Goal: Use online tool/utility: Utilize a website feature to perform a specific function

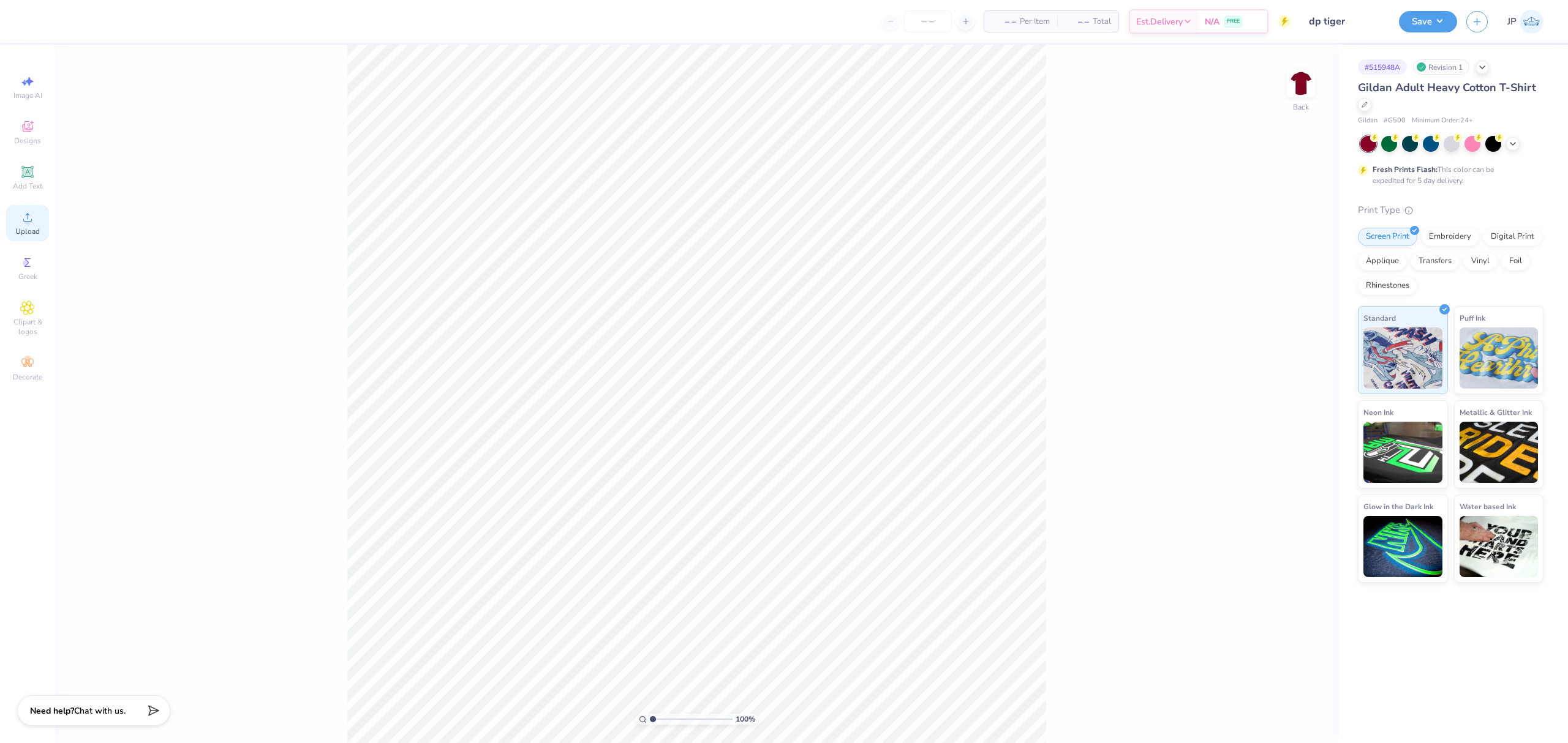
click at [16, 216] on div "Upload" at bounding box center [27, 223] width 43 height 36
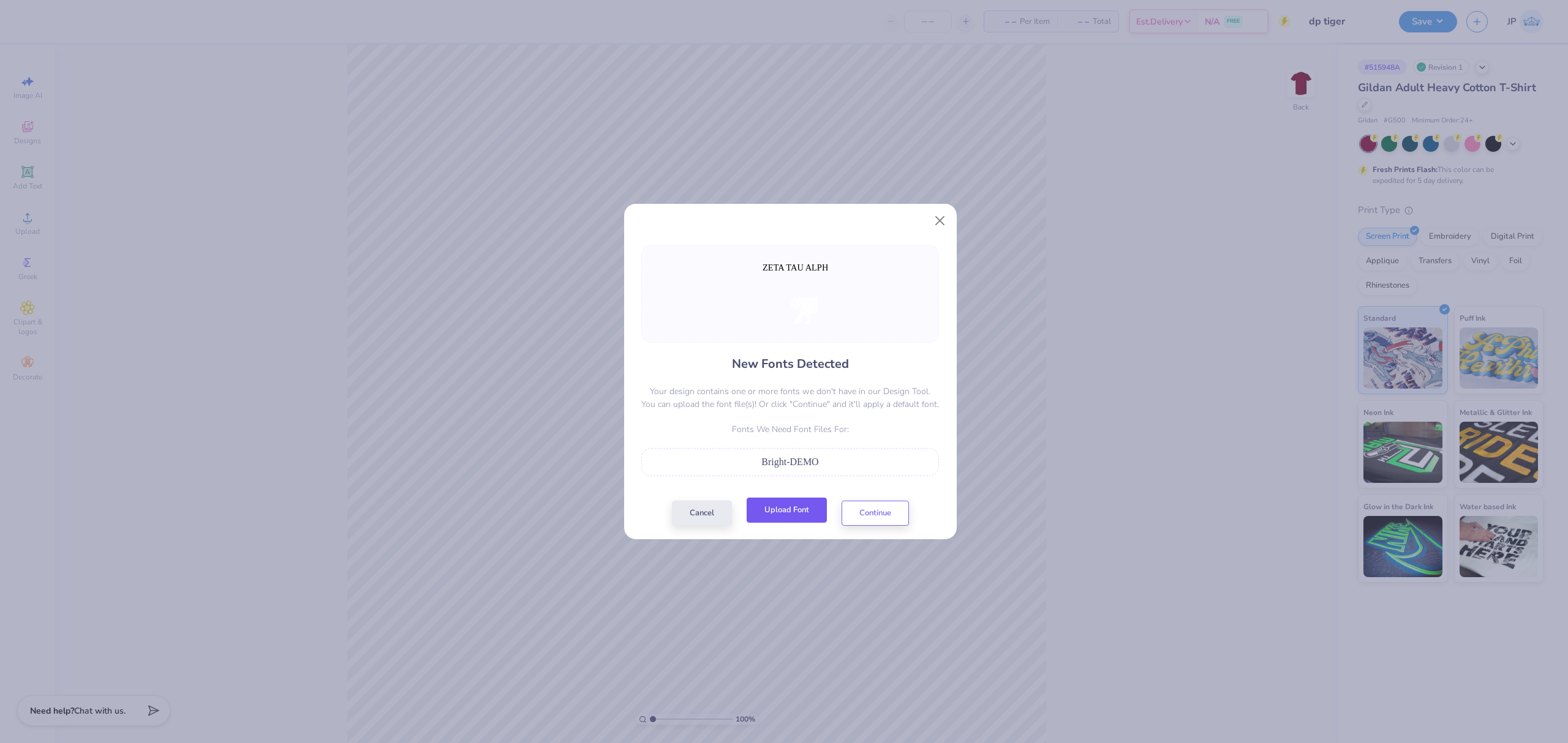
click at [792, 506] on button "Upload Font" at bounding box center [787, 510] width 80 height 25
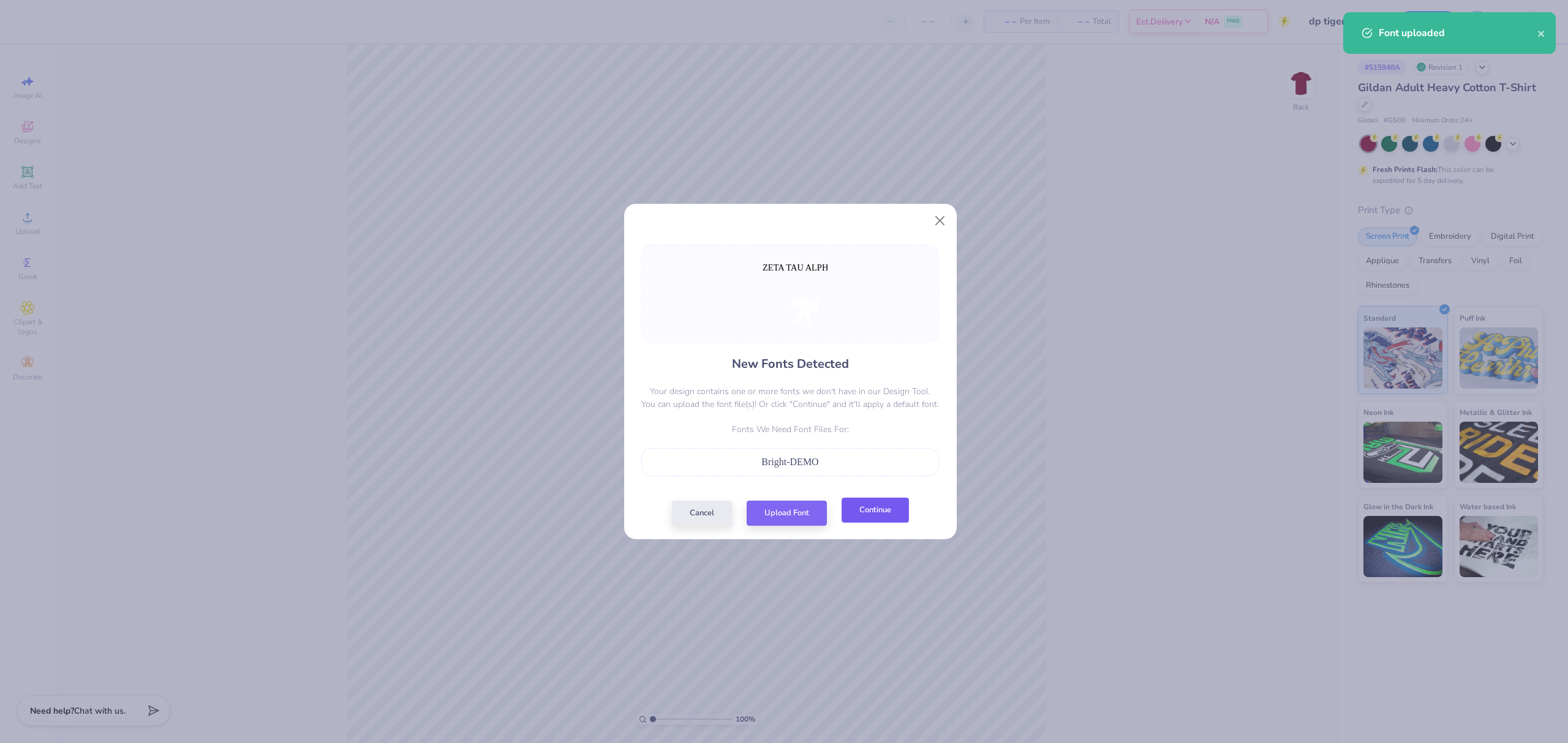
click at [855, 515] on button "Continue" at bounding box center [875, 510] width 68 height 25
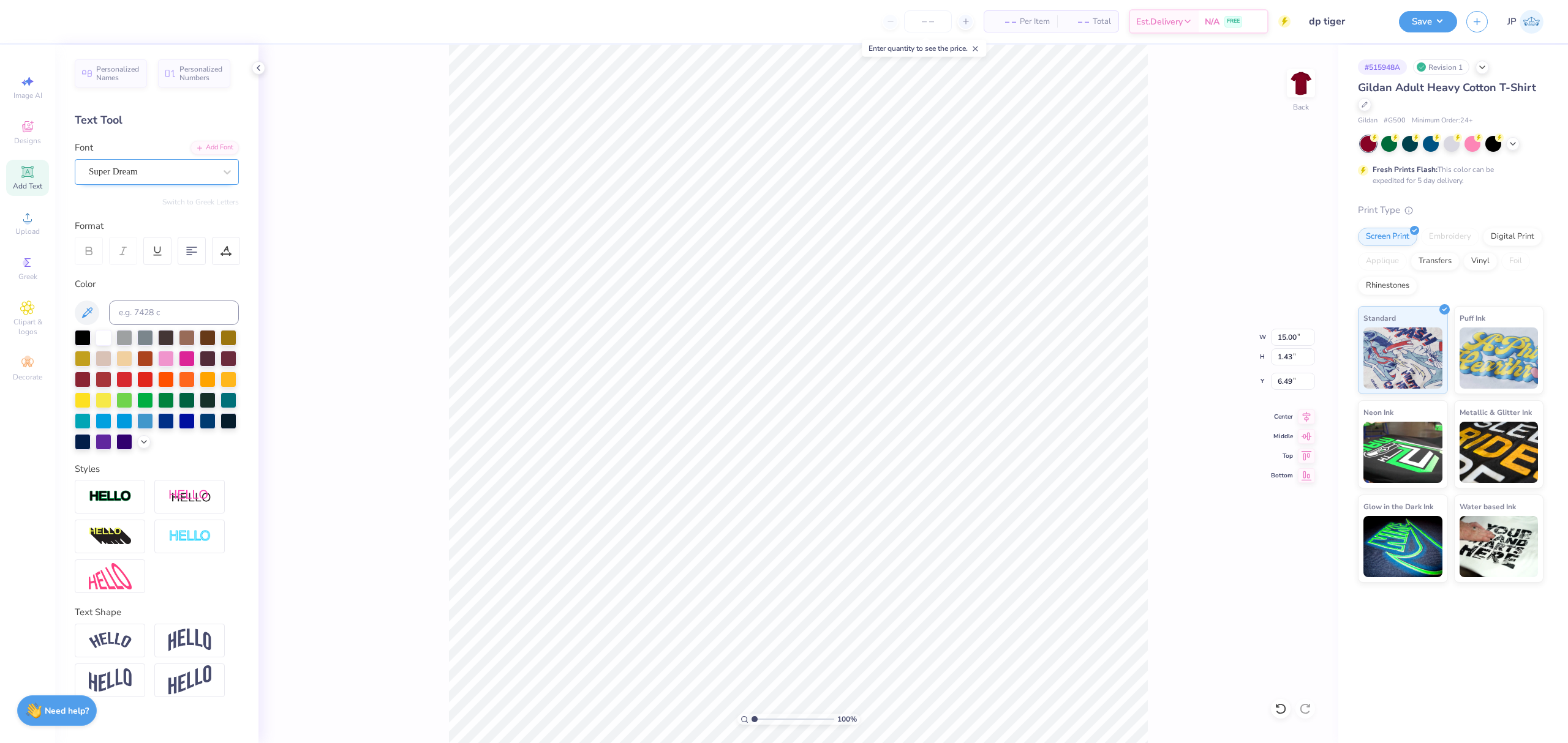
click at [153, 165] on div "Super Dream" at bounding box center [152, 172] width 129 height 19
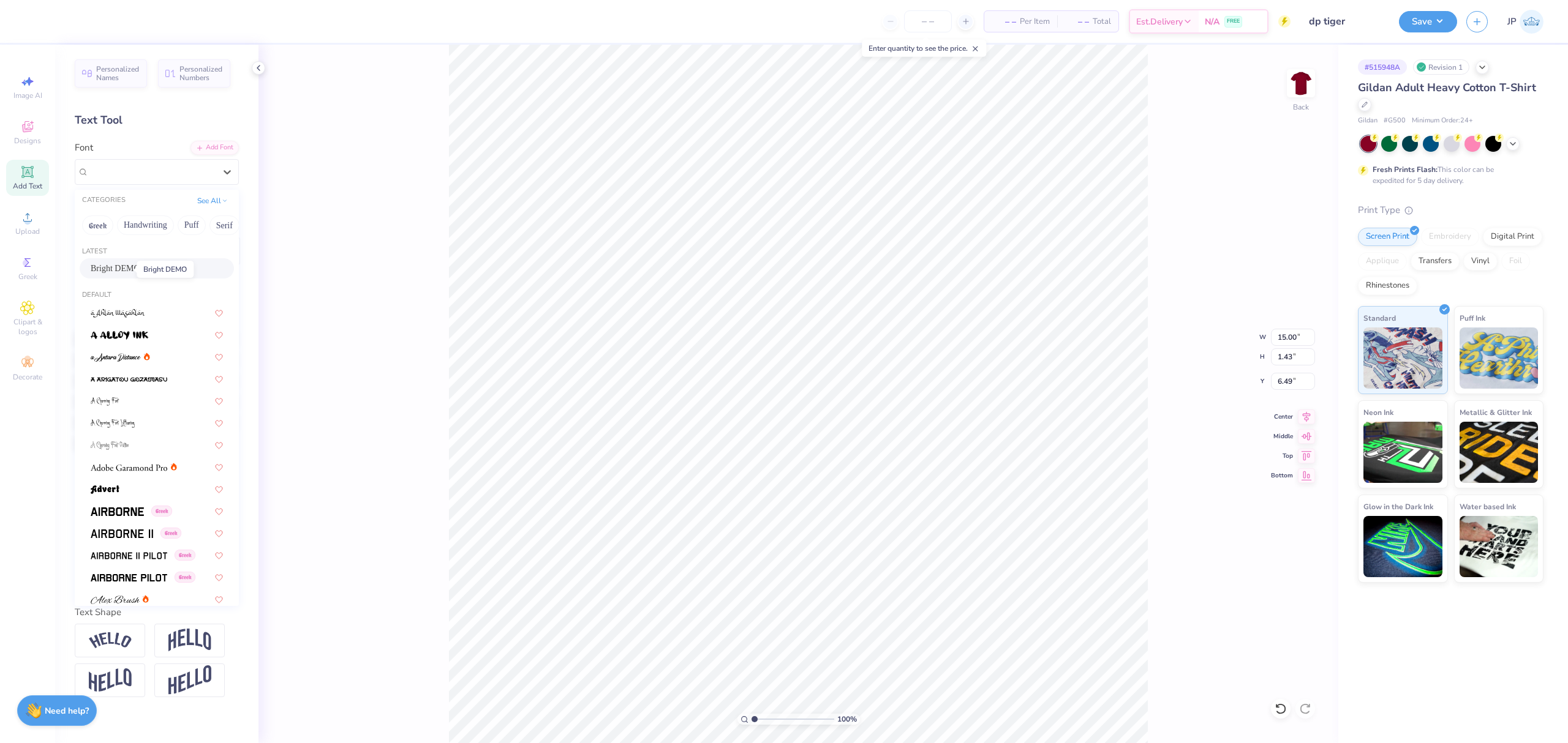
click at [129, 265] on span "Bright DEMO" at bounding box center [115, 269] width 50 height 13
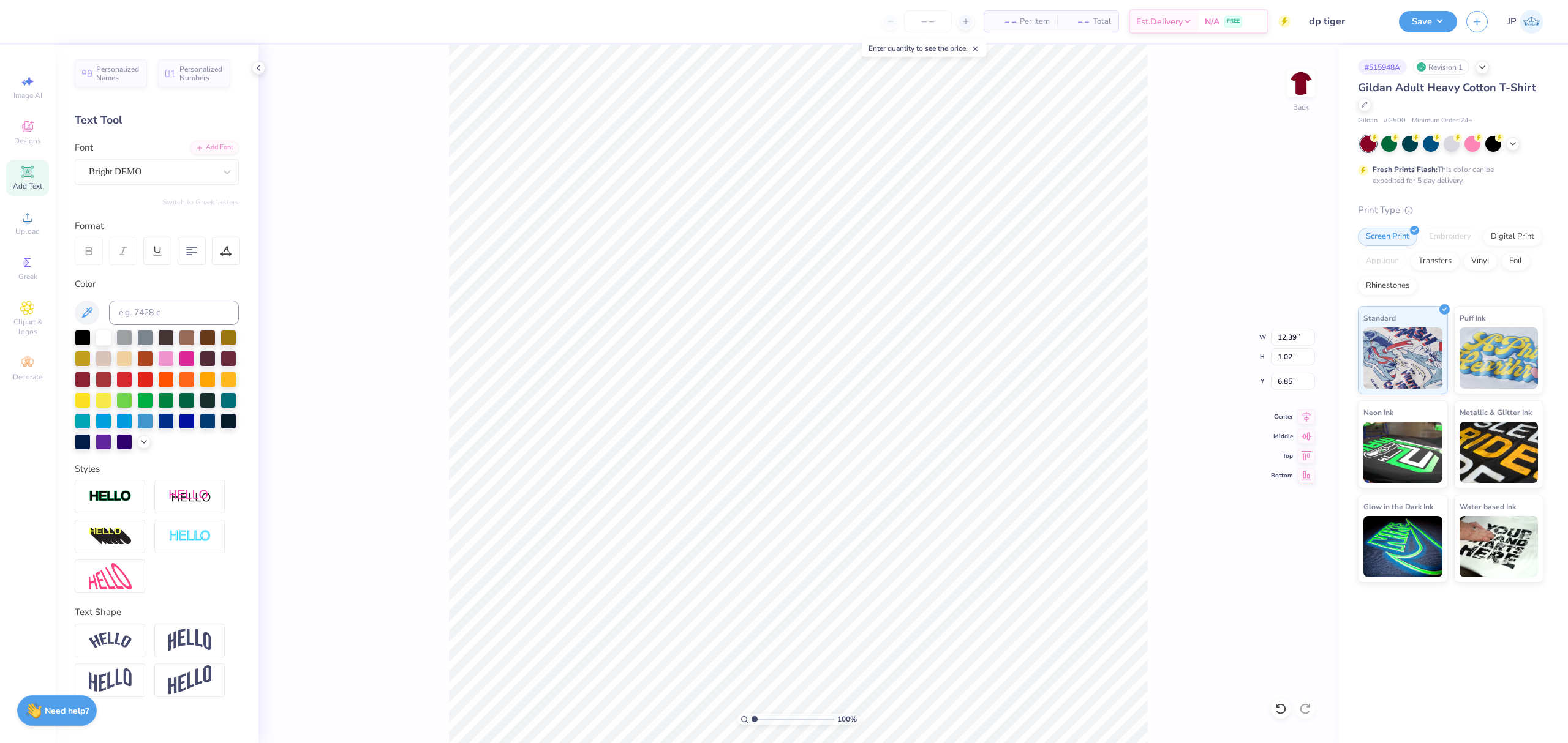
type input "12.39"
type input "1.02"
type input "6.85"
type input "13.60"
type input "12.39"
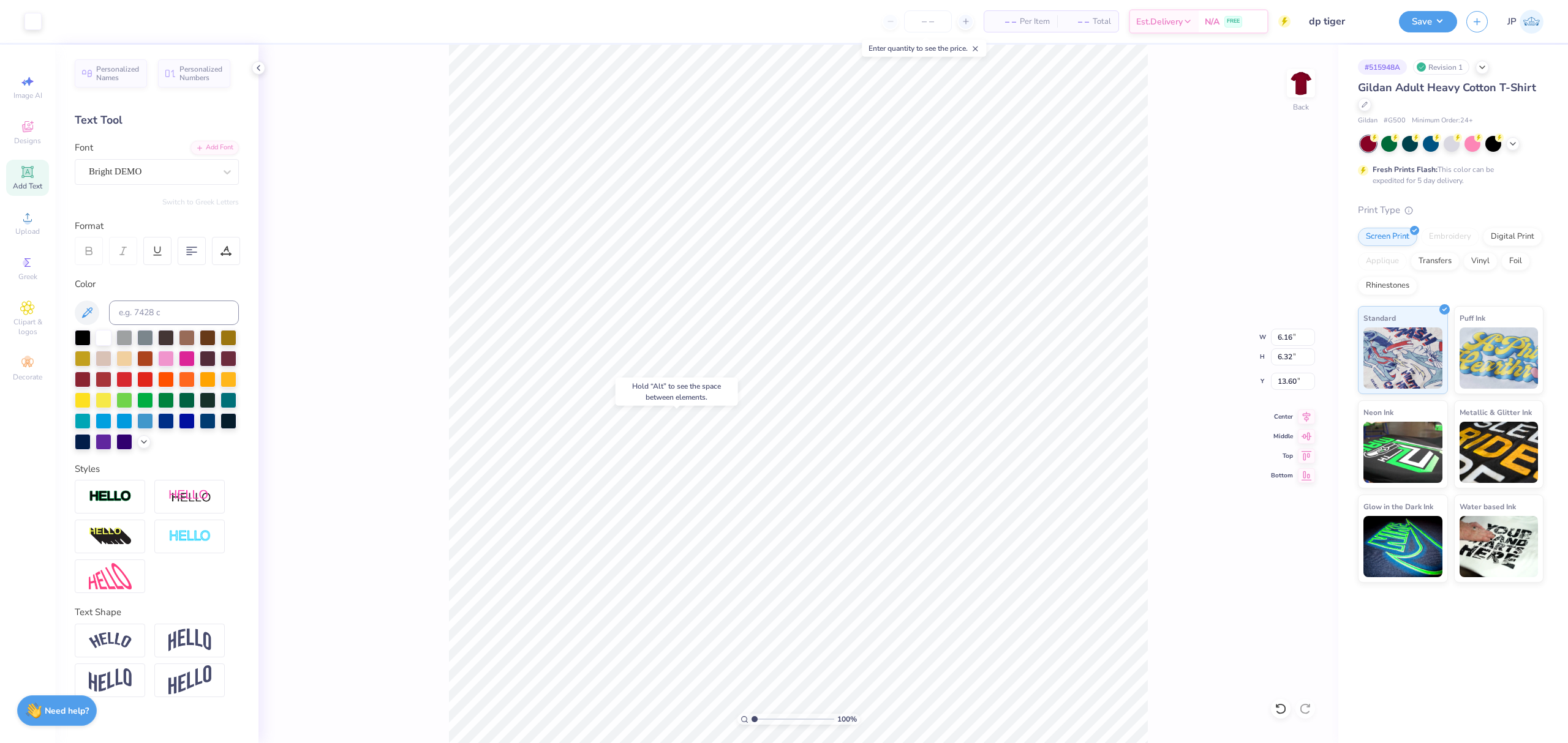
type input "1.02"
type input "6.85"
click at [1286, 335] on input "12.39" at bounding box center [1292, 337] width 44 height 17
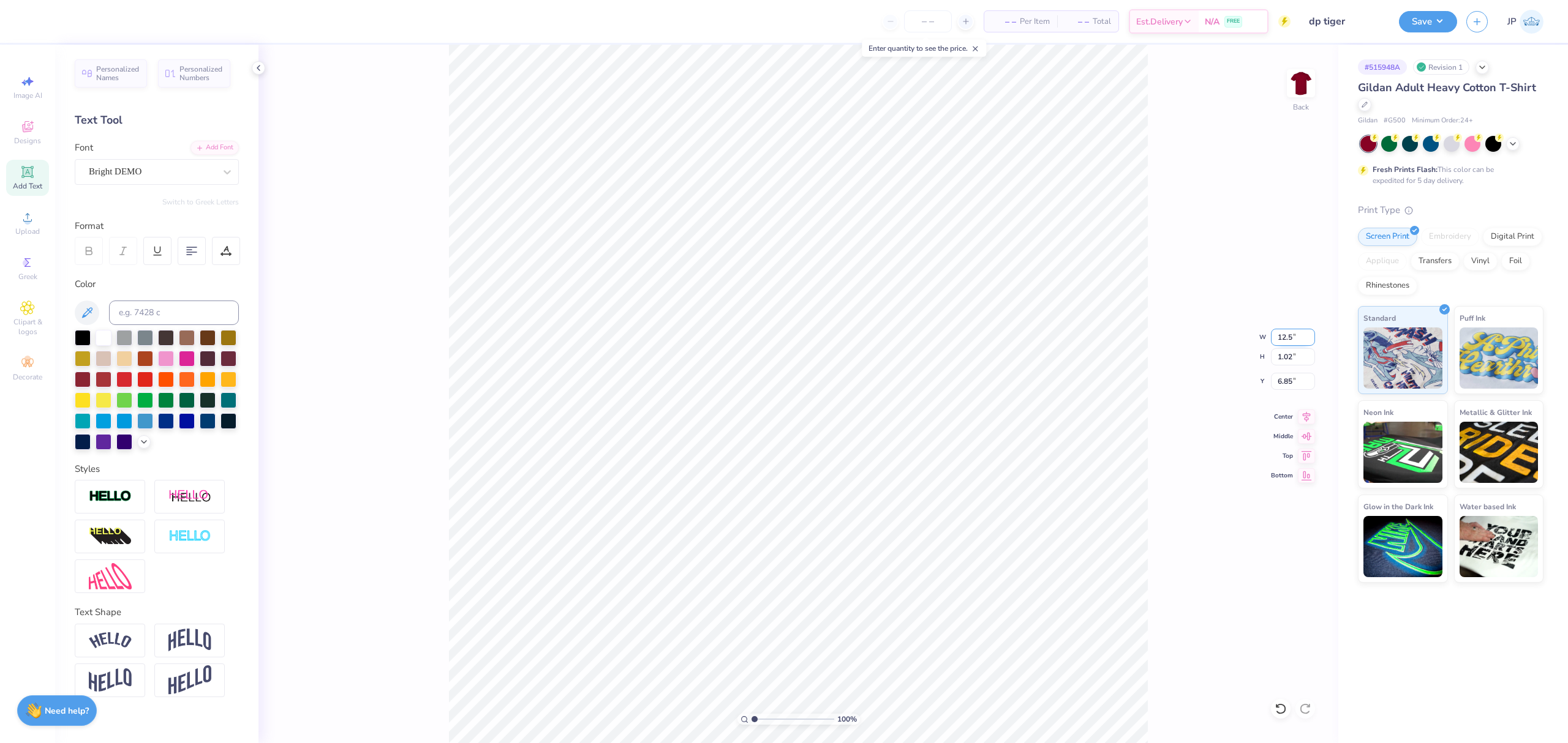
type input "12.50"
type input "6.84"
click at [1297, 381] on input "3.30" at bounding box center [1292, 381] width 44 height 17
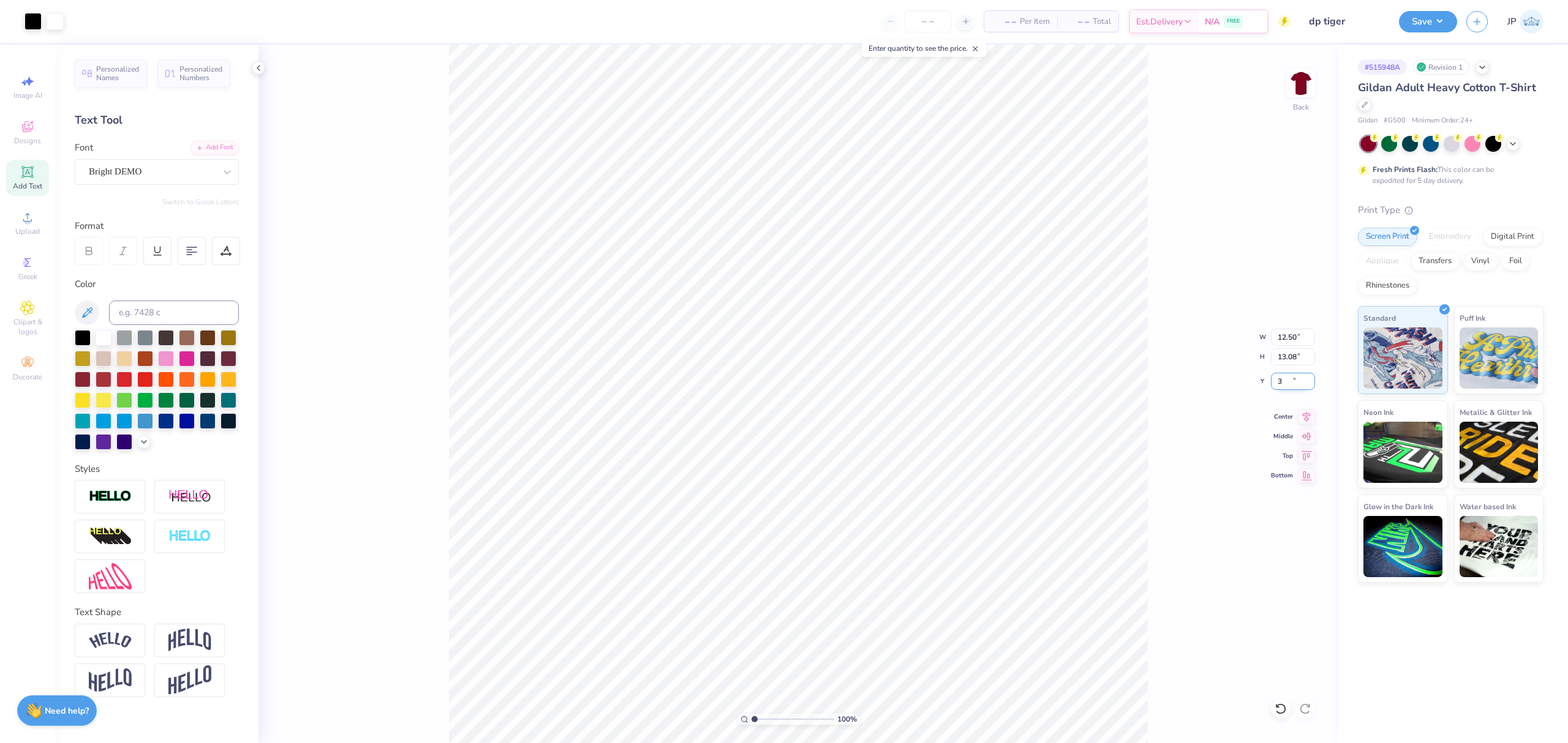
type input "3.00"
click at [1191, 368] on div "100 % Back W 12.50 12.50 " H 13.08 13.08 " Y 3.00 3.00 " Center Middle Top Bott…" at bounding box center [798, 394] width 1080 height 699
type input "12.50"
type input "1.02"
type input "3.00"
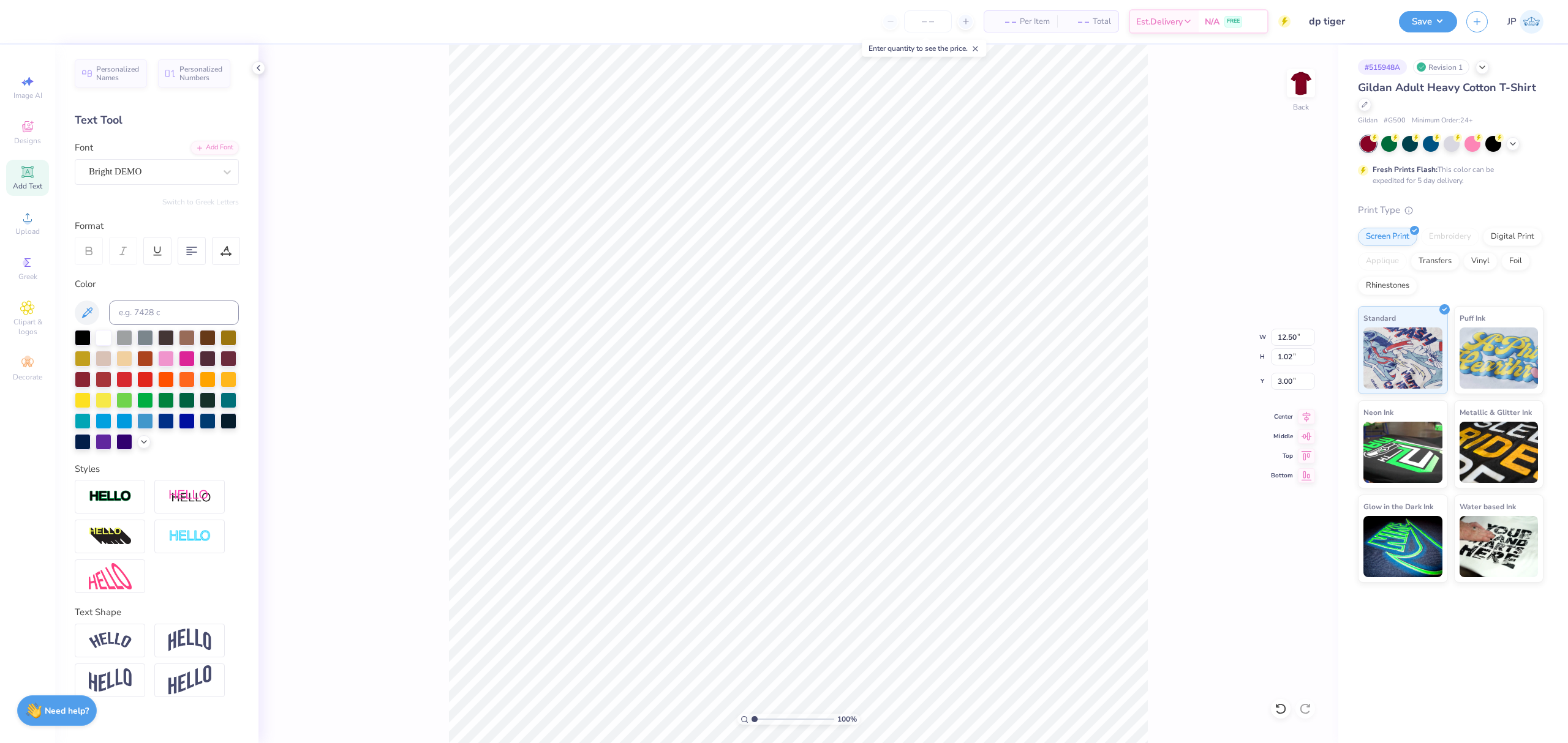
type input "13.08"
type input "11.59"
type input "12.50"
type input "14.91"
type input "3.00"
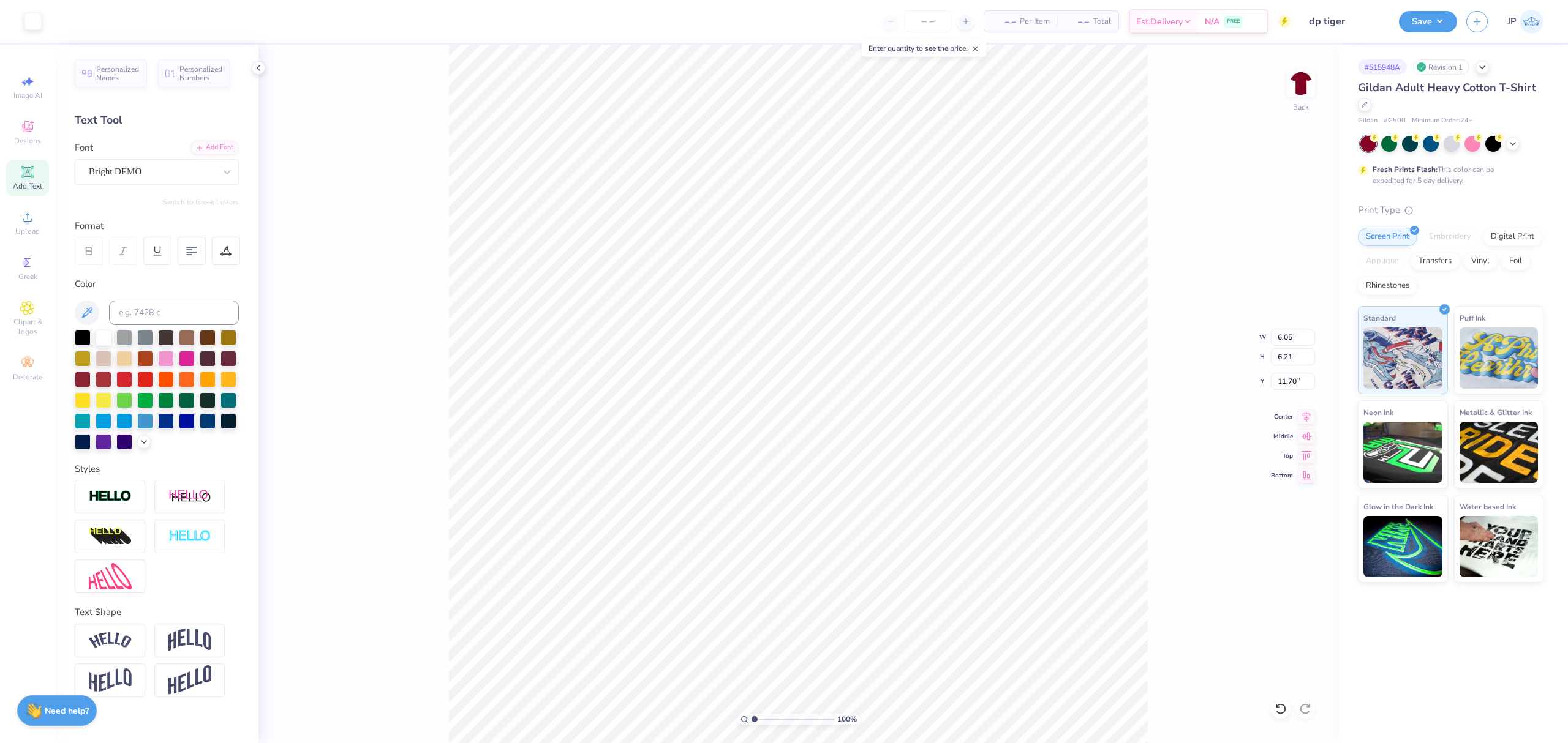
type input "6.05"
type input "6.21"
type input "11.70"
type input "14.91"
click at [945, 613] on li "Group" at bounding box center [950, 605] width 96 height 23
